Goal: Task Accomplishment & Management: Manage account settings

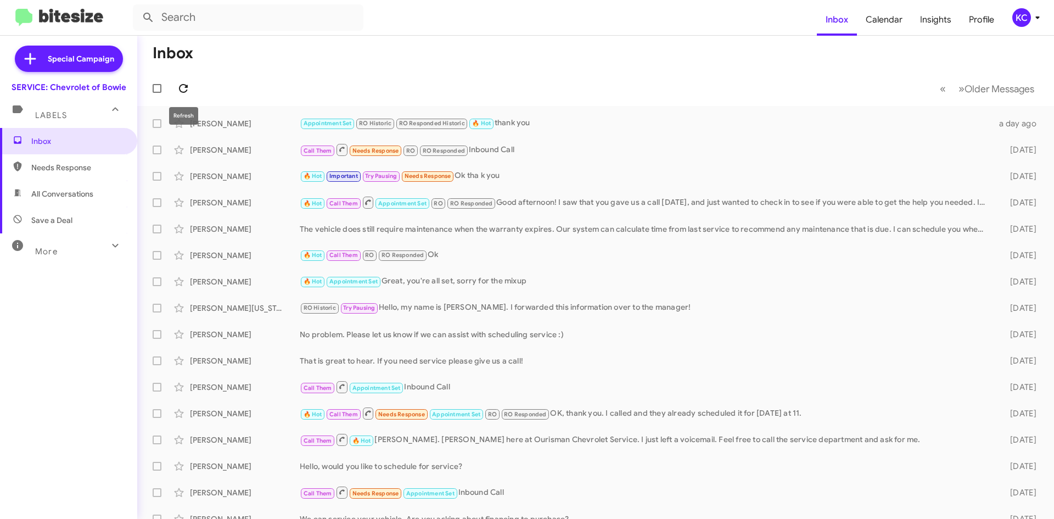
click at [187, 85] on icon at bounding box center [183, 88] width 13 height 13
click at [1015, 11] on div "KC" at bounding box center [1021, 17] width 19 height 19
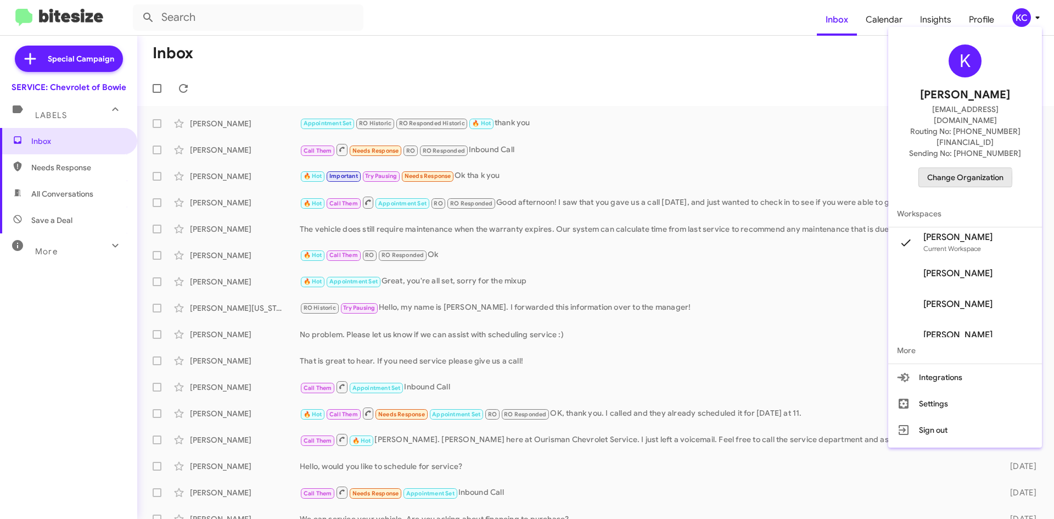
click at [964, 168] on span "Change Organization" at bounding box center [965, 177] width 76 height 19
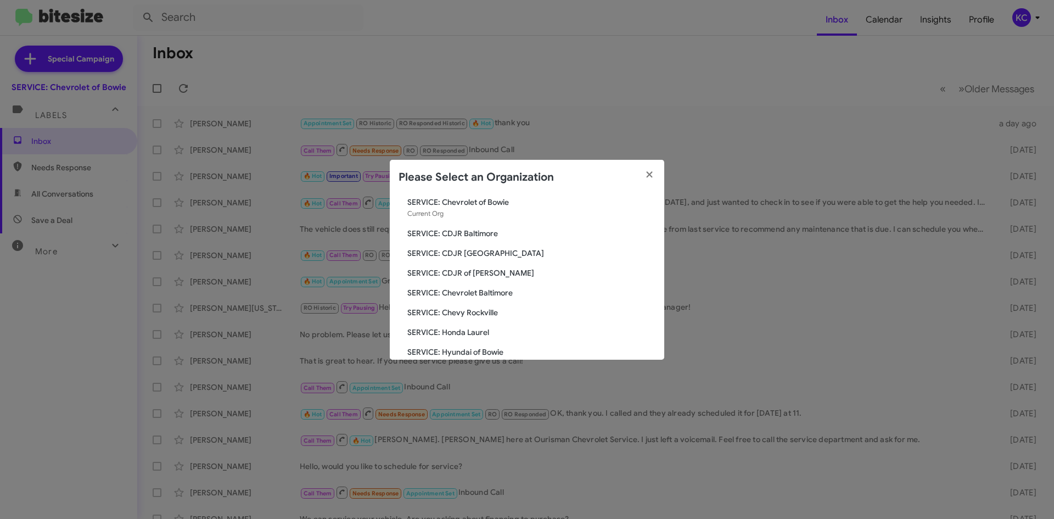
scroll to position [165, 0]
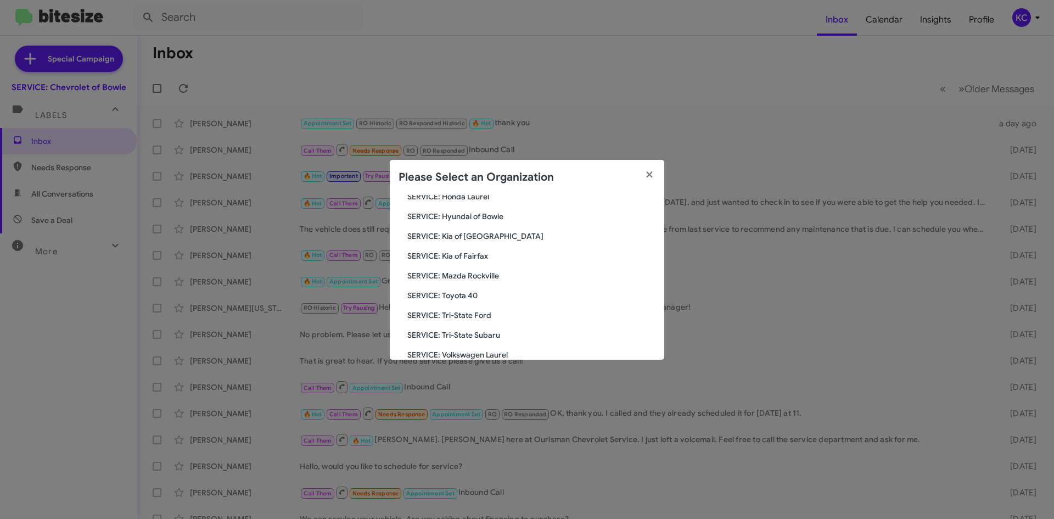
click at [457, 195] on span "SERVICE: Honda Laurel" at bounding box center [531, 196] width 248 height 11
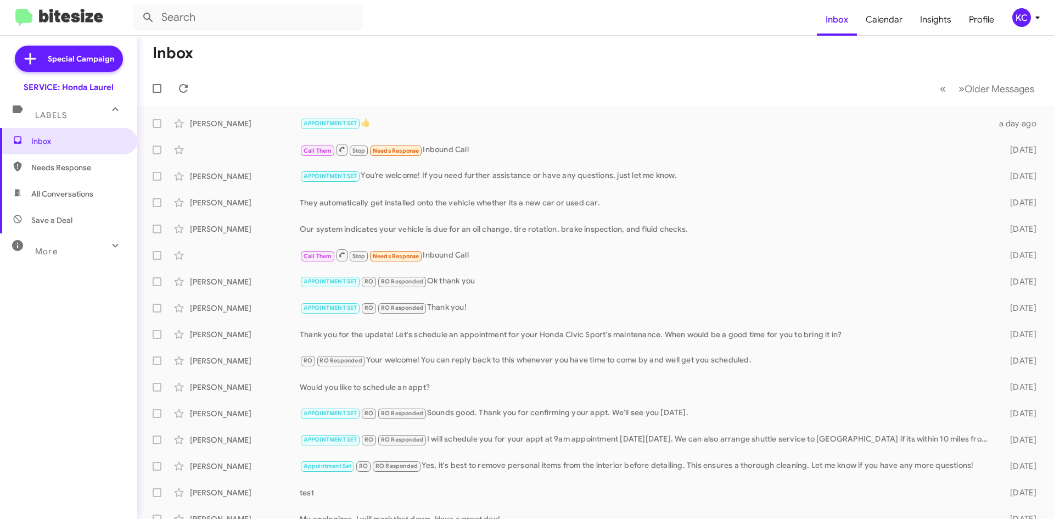
click at [1013, 20] on div "KC" at bounding box center [1021, 17] width 19 height 19
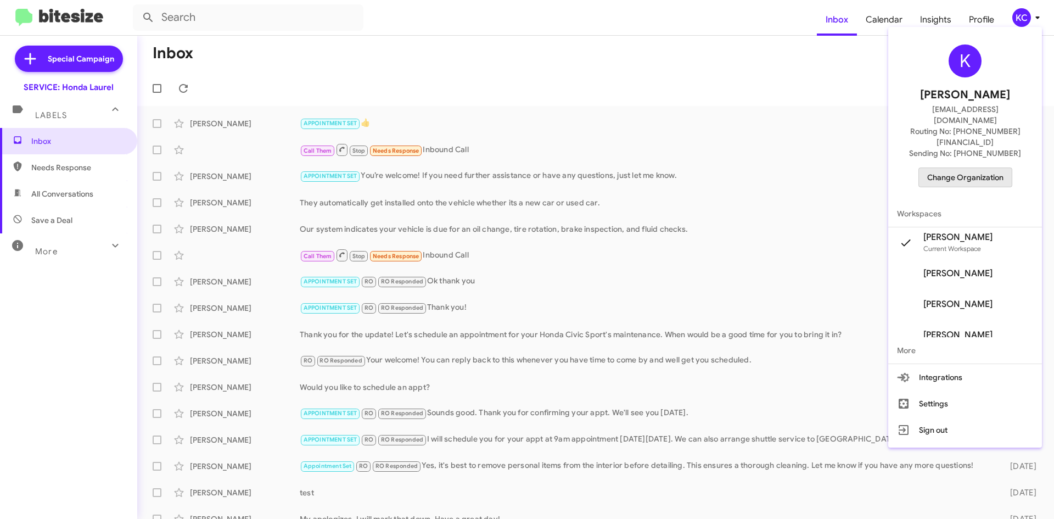
click at [999, 168] on span "Change Organization" at bounding box center [965, 177] width 76 height 19
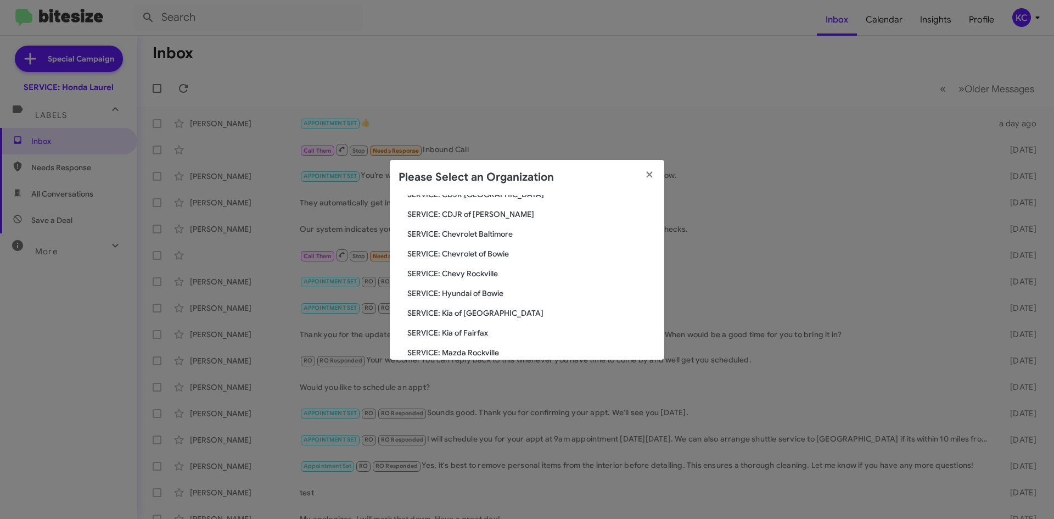
scroll to position [203, 0]
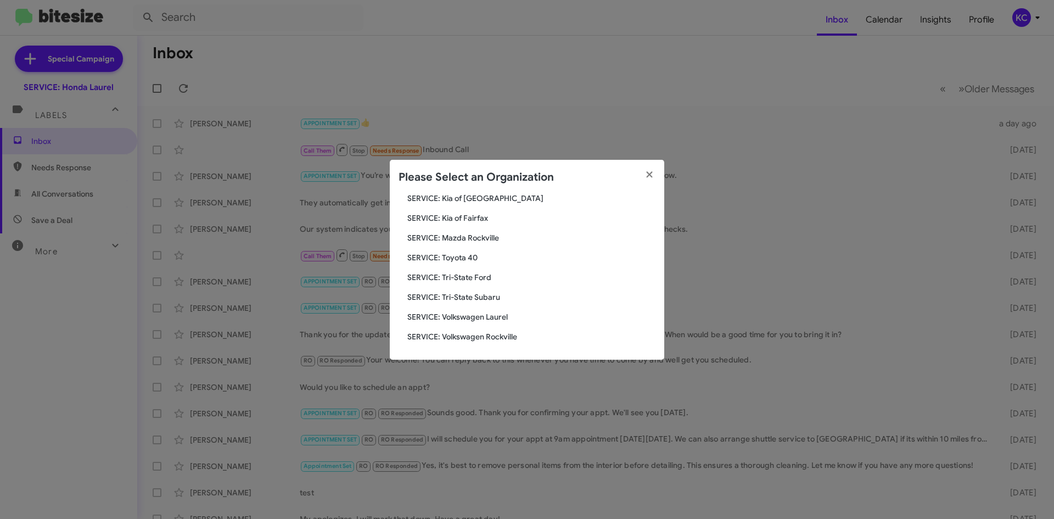
click at [465, 298] on span "SERVICE: Tri-State Subaru" at bounding box center [531, 297] width 248 height 11
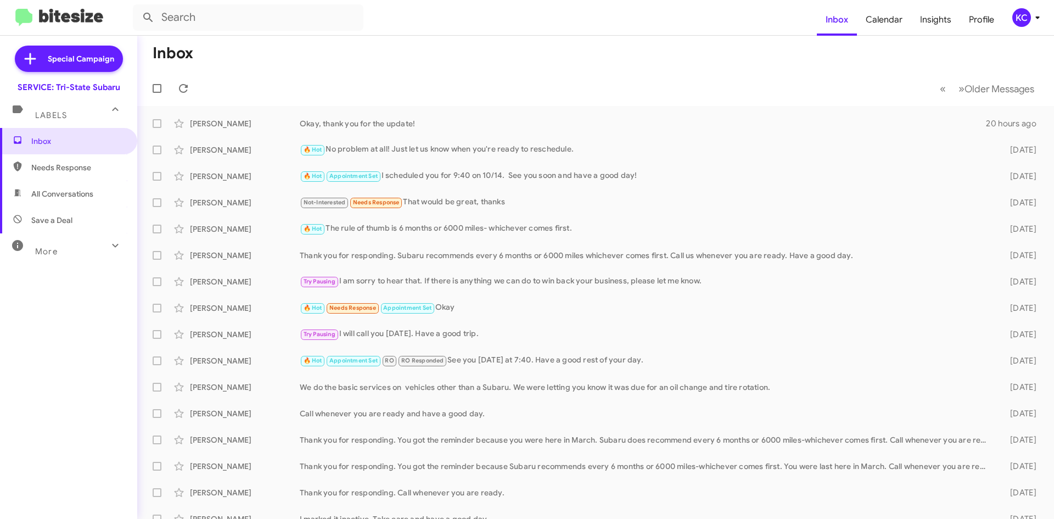
click at [667, 66] on mat-toolbar-row "Inbox" at bounding box center [595, 53] width 917 height 35
click at [615, 54] on mat-toolbar-row "Inbox" at bounding box center [595, 53] width 917 height 35
